Goal: Go to known website: Access a specific website the user already knows

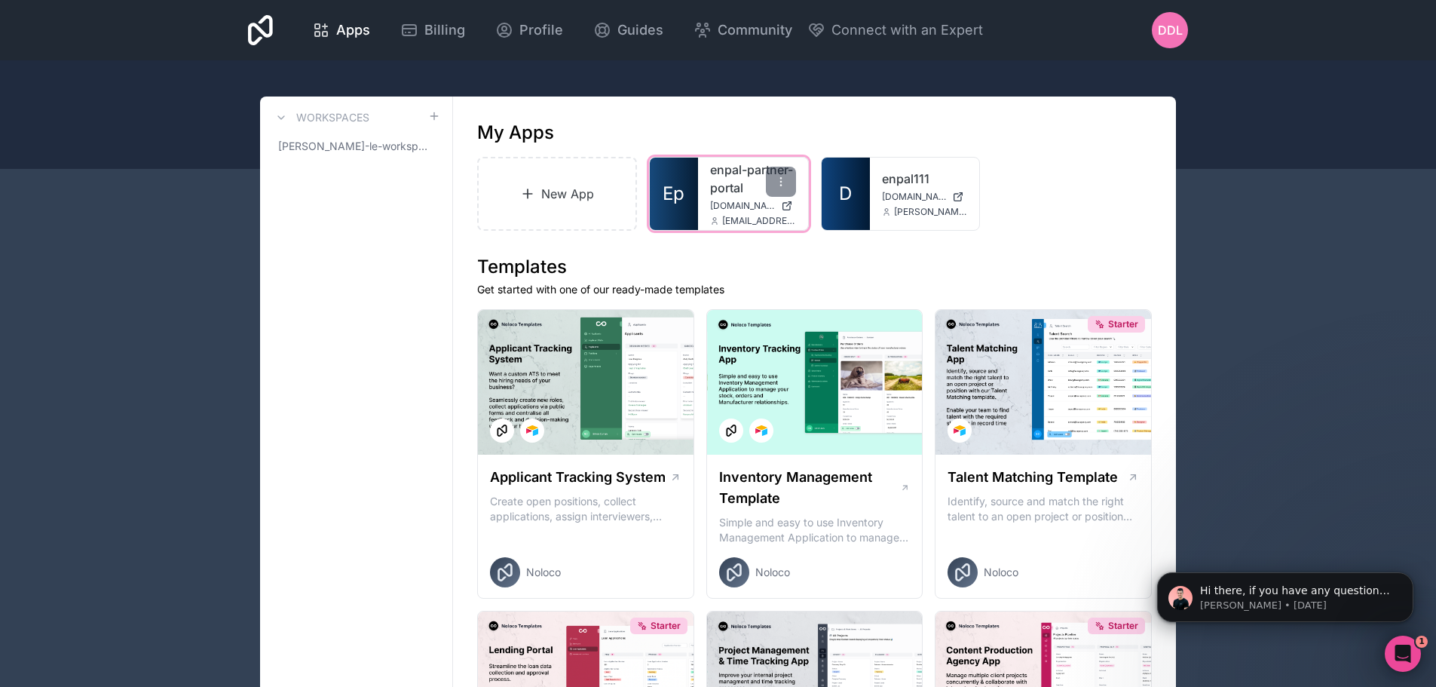
click at [720, 180] on link "enpal-partner-portal" at bounding box center [753, 179] width 86 height 36
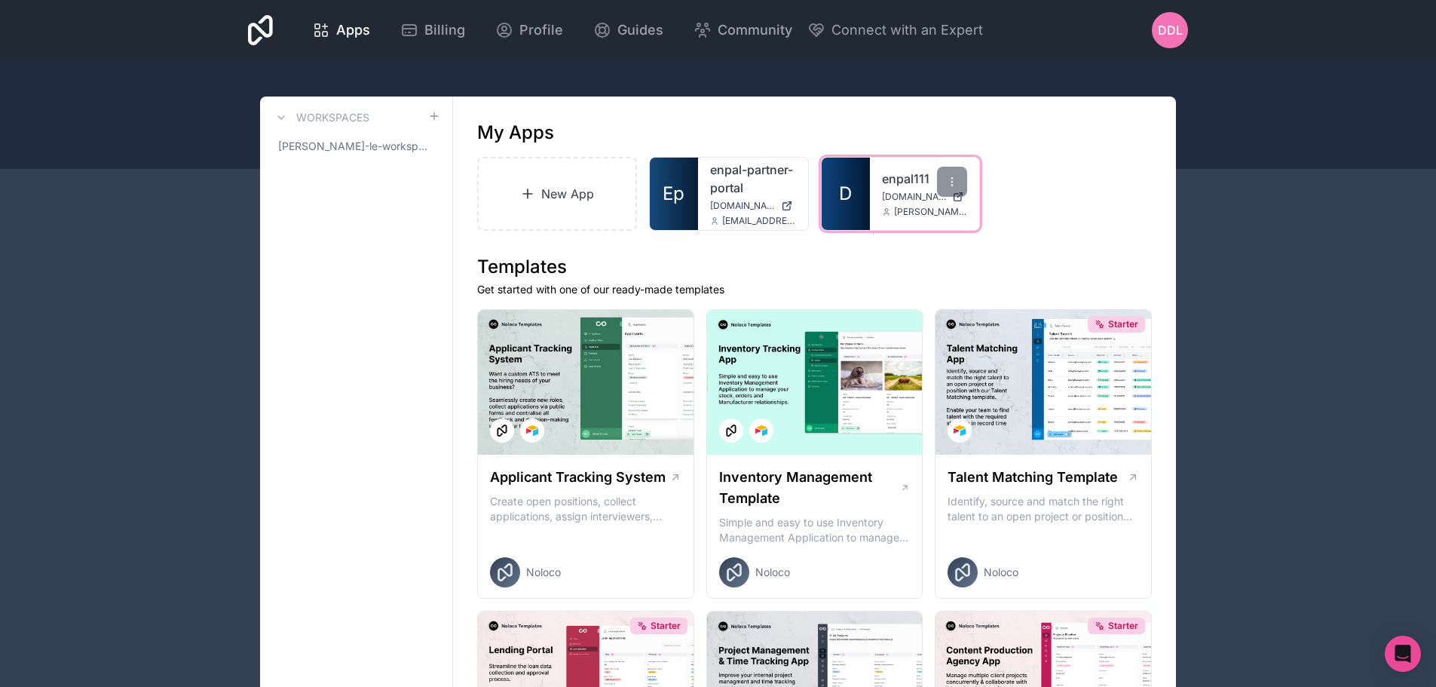
click at [890, 207] on icon at bounding box center [886, 211] width 9 height 9
click at [903, 182] on link "enpal111" at bounding box center [925, 179] width 86 height 18
